Goal: Find contact information: Find contact information

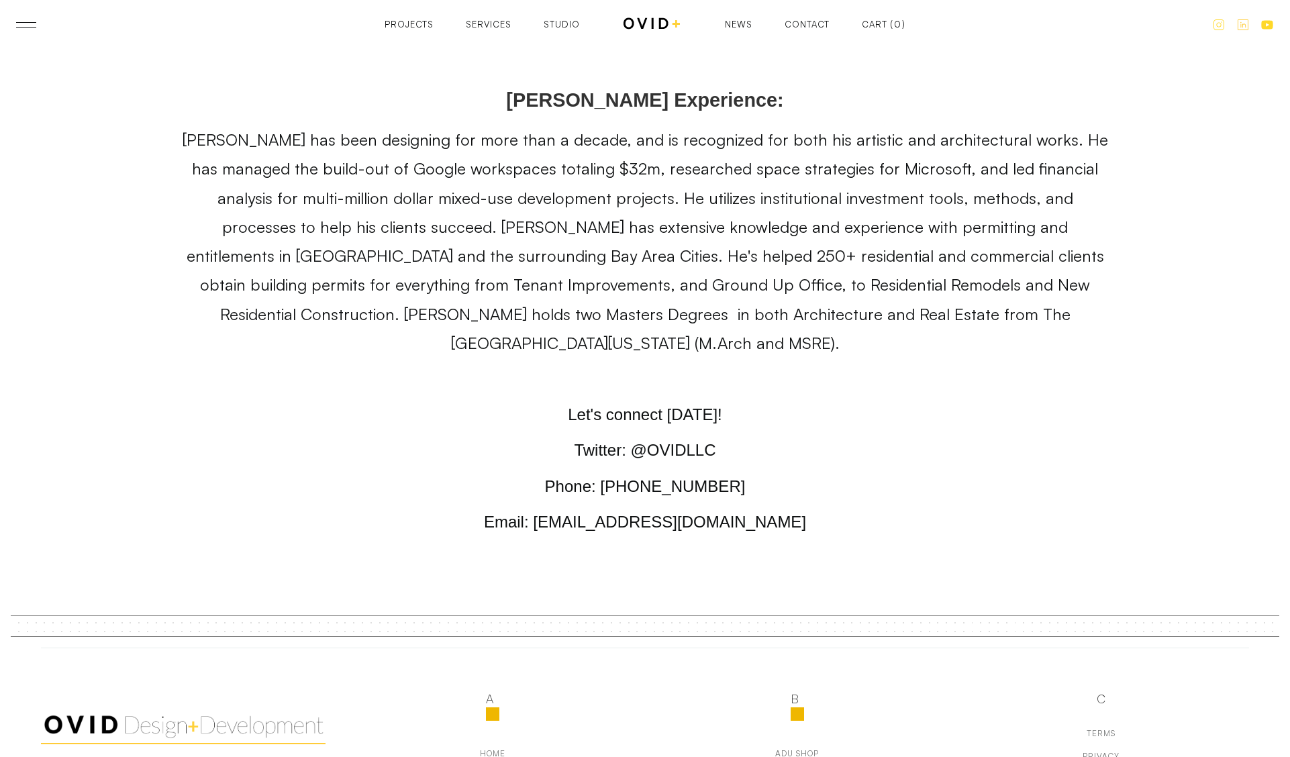
scroll to position [8215, 0]
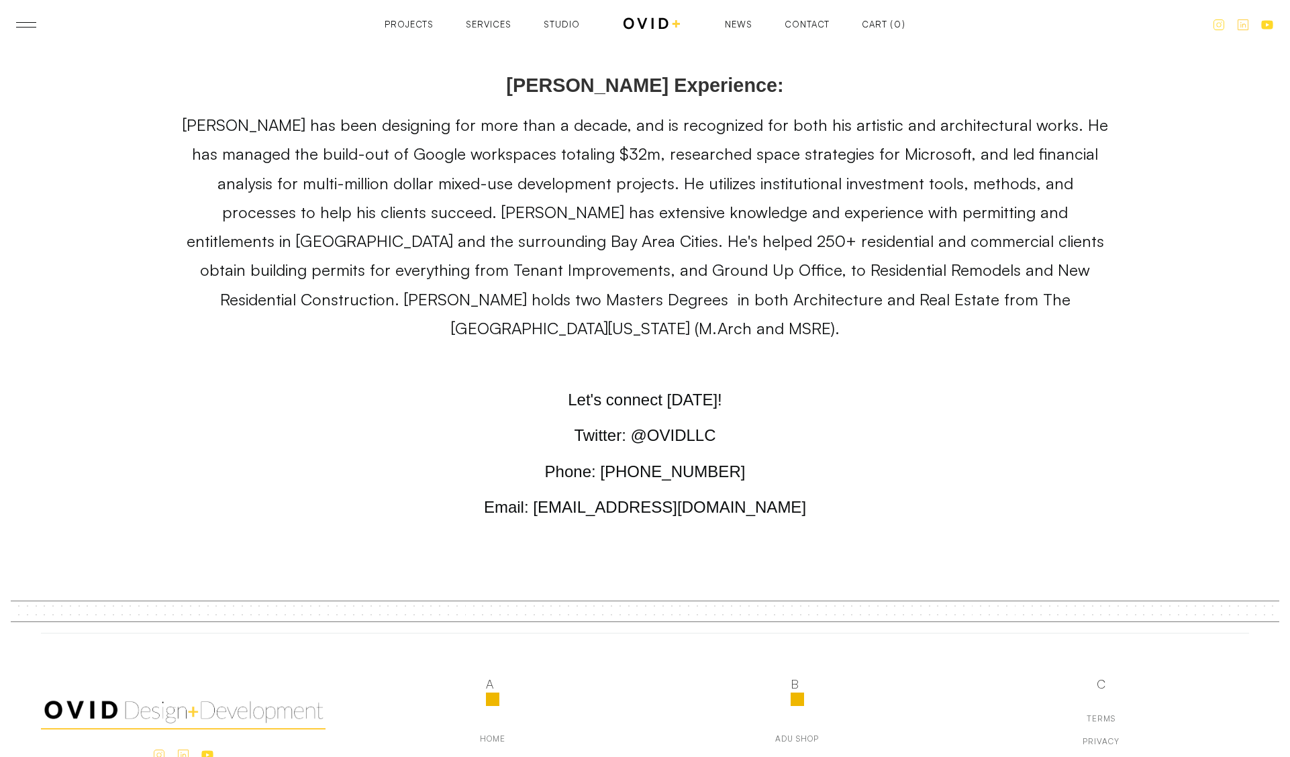
click at [493, 756] on div "about us" at bounding box center [493, 761] width 42 height 9
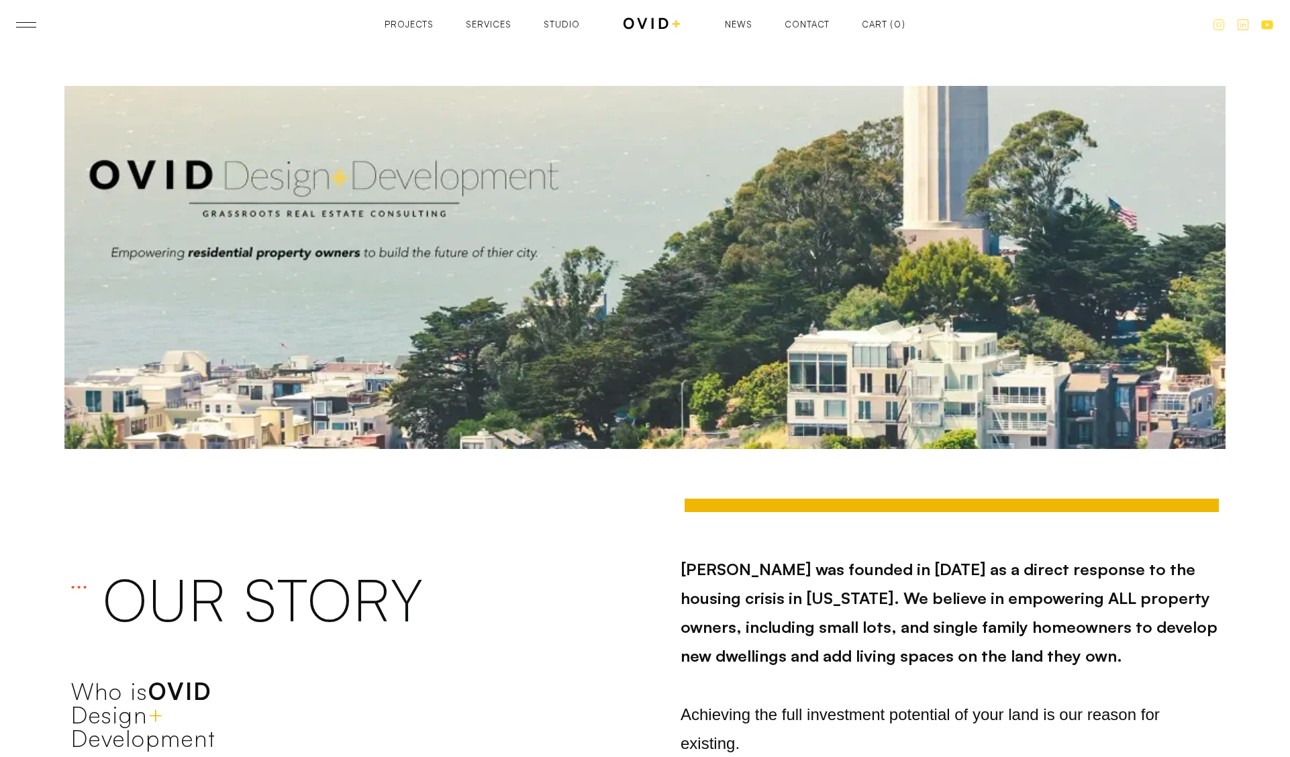
click at [796, 26] on div "Contact" at bounding box center [806, 24] width 45 height 9
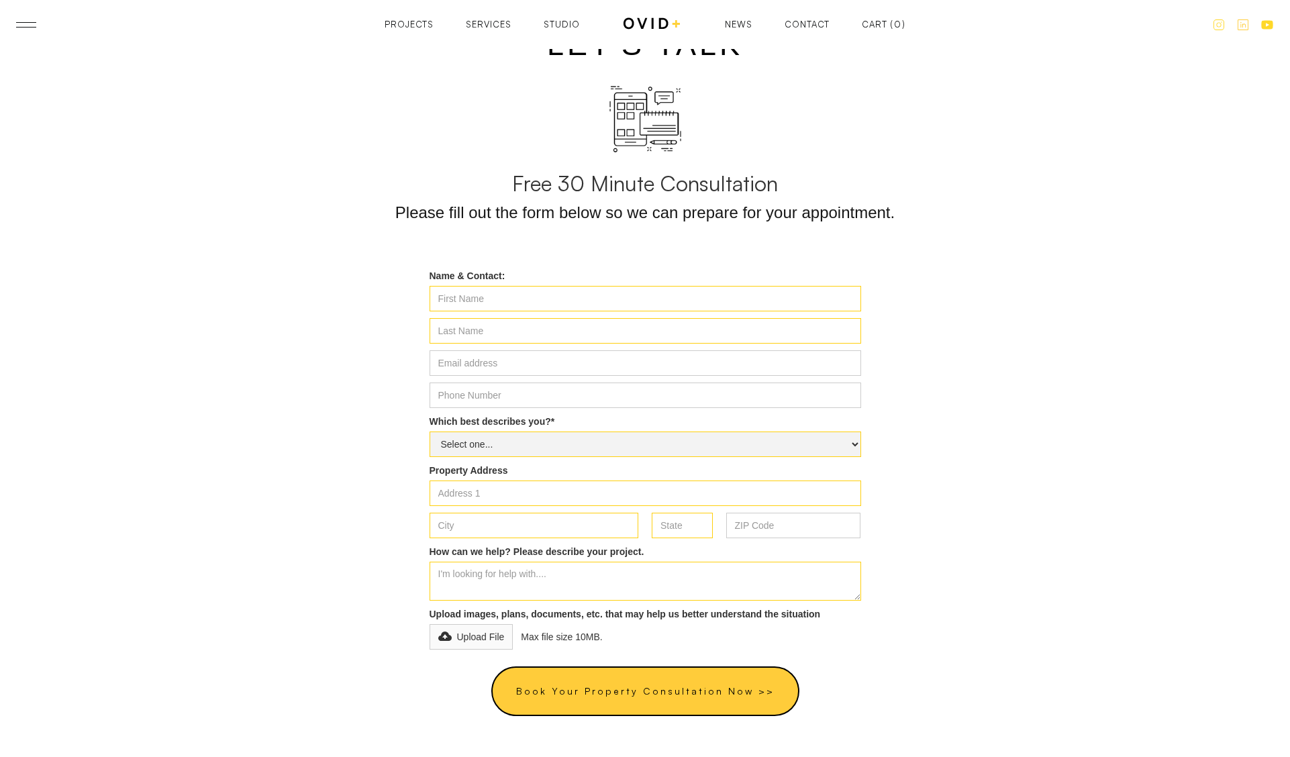
scroll to position [574, 0]
